Goal: Ask a question: Seek information or help from site administrators or community

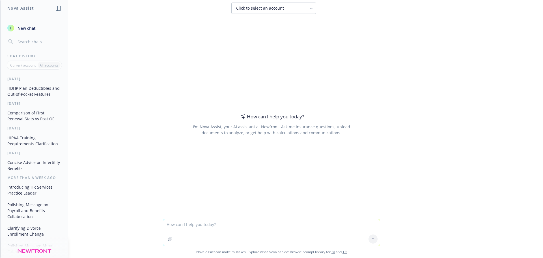
click at [185, 226] on textarea at bounding box center [271, 232] width 217 height 27
type textarea "P"
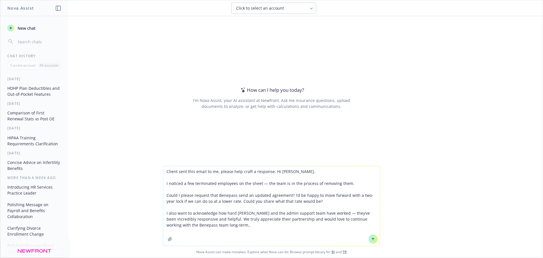
type textarea "Client sent this email to me, please help craft a response. Hi [PERSON_NAME], I…"
click at [372, 239] on icon at bounding box center [373, 239] width 4 height 4
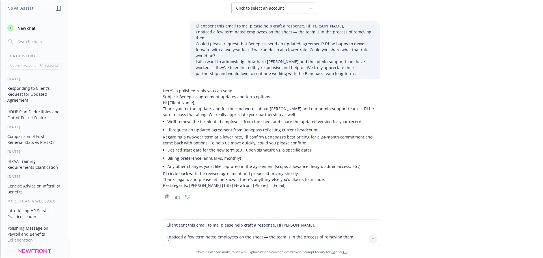
click at [188, 226] on textarea "Client sent this email to me, please help craft a response. Hi [PERSON_NAME], I…" at bounding box center [271, 232] width 217 height 26
type textarea "I am the broker and the feedback was about a vendor"
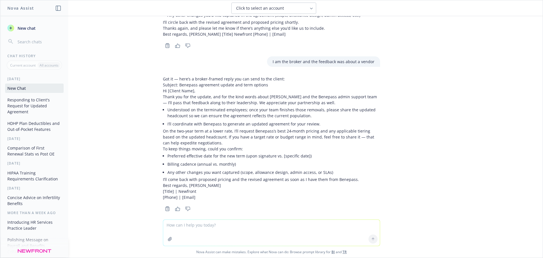
scroll to position [152, 0]
